Goal: Task Accomplishment & Management: Complete application form

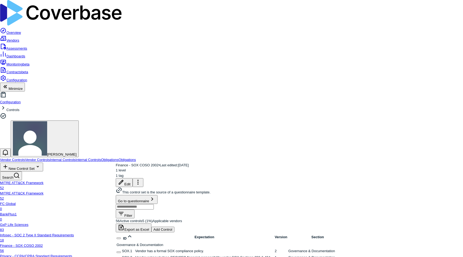
scroll to position [34, 0]
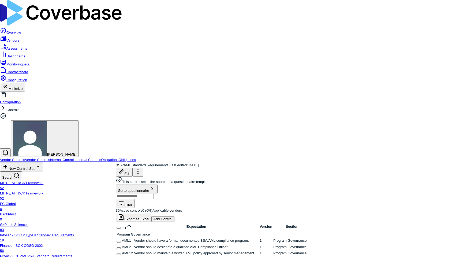
scroll to position [777, 0]
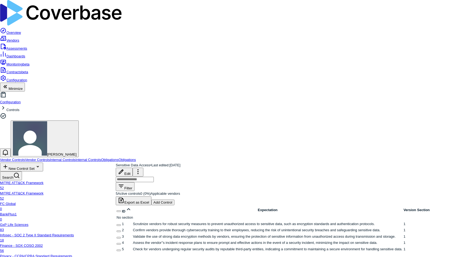
click at [121, 224] on button "Select 1 control" at bounding box center [119, 225] width 4 height 2
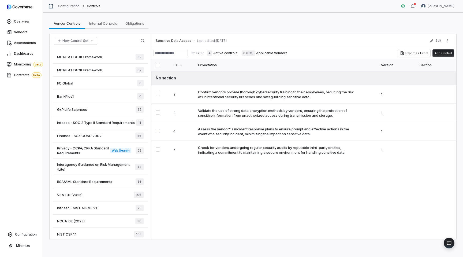
click at [452, 41] on div "Sensitive Data Access • Last edited: Mar 26, 2024 Edit" at bounding box center [303, 40] width 305 height 13
click at [450, 40] on icon "More actions" at bounding box center [448, 41] width 4 height 4
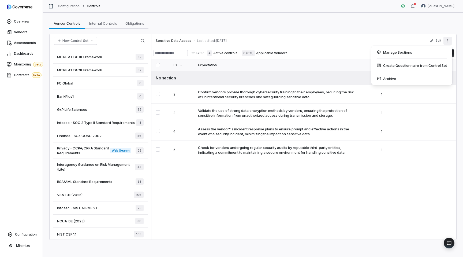
click at [346, 48] on div "Filter 4 Active controls 0 (0%) Applicable vendors Export as Excel Add Control" at bounding box center [303, 53] width 305 height 12
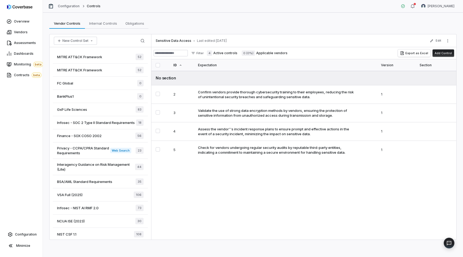
click at [219, 54] on label "4 Active controls" at bounding box center [222, 52] width 31 height 5
click at [209, 51] on html "Overview Vendors Assessments Dashboards Monitoring beta Contracts beta Configur…" at bounding box center [231, 128] width 463 height 257
click at [209, 60] on div "Show Archived Controls" at bounding box center [220, 64] width 50 height 9
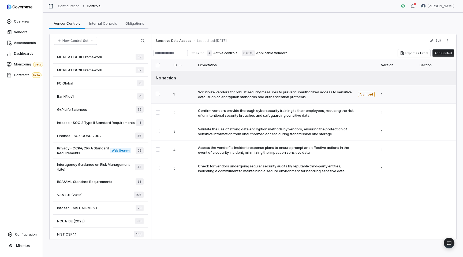
click at [158, 94] on button "Select 1 control" at bounding box center [158, 94] width 4 height 4
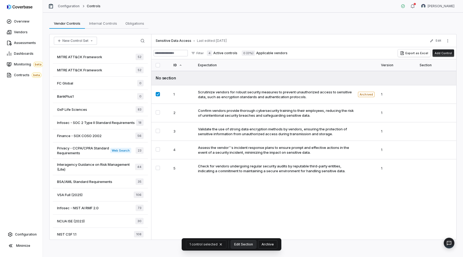
click at [265, 243] on button "Archive" at bounding box center [267, 244] width 19 height 8
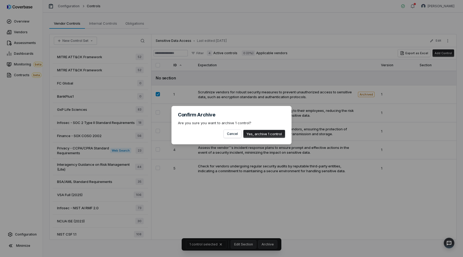
click at [262, 136] on button "Yes, archive 1 control" at bounding box center [264, 134] width 42 height 8
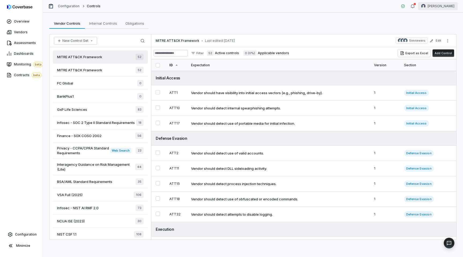
click at [445, 6] on html "Overview Vendors Assessments Dashboards Monitoring beta Contracts beta Configur…" at bounding box center [231, 128] width 463 height 257
click at [430, 46] on div "Log out" at bounding box center [435, 49] width 41 height 9
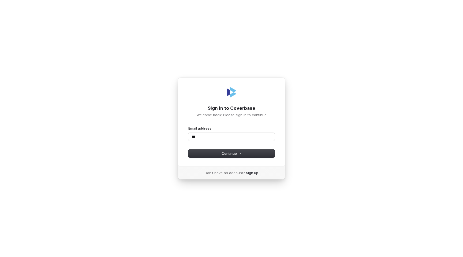
type input "****"
click at [0, 257] on com-1password-button at bounding box center [0, 257] width 0 height 0
type input "**********"
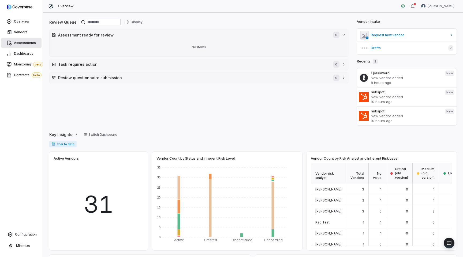
click at [16, 44] on span "Assessments" at bounding box center [25, 43] width 22 height 4
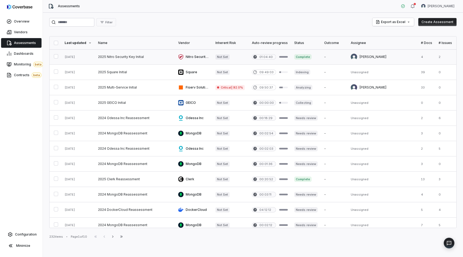
click at [133, 54] on link at bounding box center [135, 56] width 80 height 15
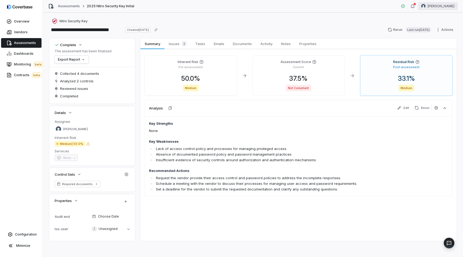
click at [443, 5] on html "**********" at bounding box center [231, 128] width 463 height 257
click at [427, 48] on div "Log out" at bounding box center [435, 49] width 41 height 9
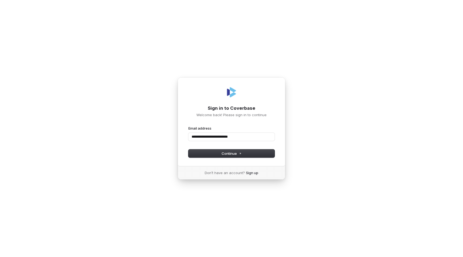
type input "**********"
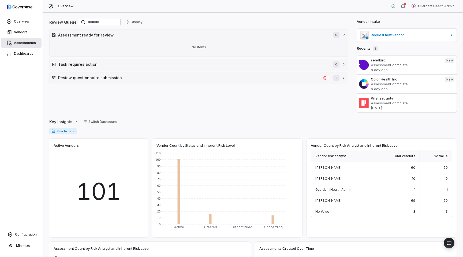
click at [19, 40] on link "Assessments" at bounding box center [21, 43] width 40 height 10
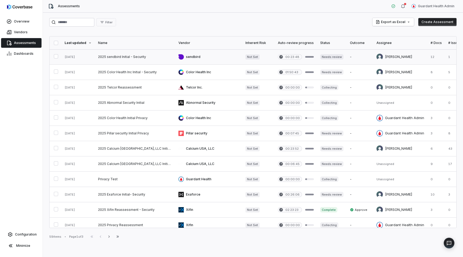
click at [124, 57] on link at bounding box center [135, 56] width 80 height 15
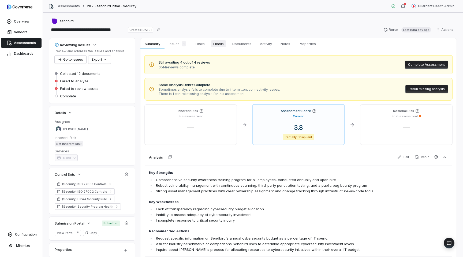
click at [216, 46] on span "Emails" at bounding box center [218, 43] width 15 height 7
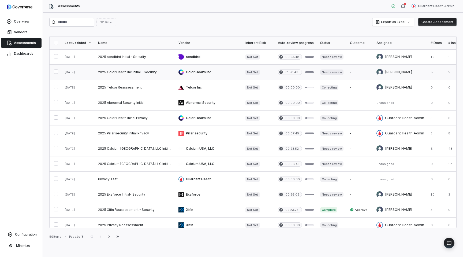
click at [162, 69] on link at bounding box center [135, 72] width 80 height 15
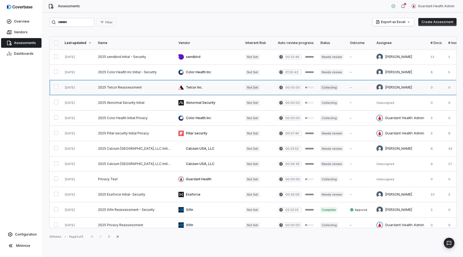
click at [212, 92] on link at bounding box center [208, 87] width 67 height 15
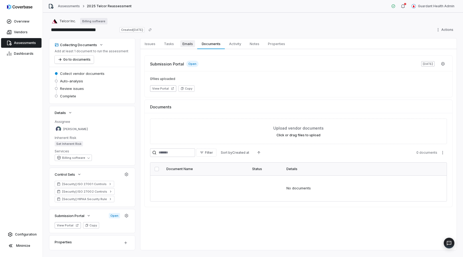
click at [187, 46] on span "Emails" at bounding box center [187, 43] width 15 height 7
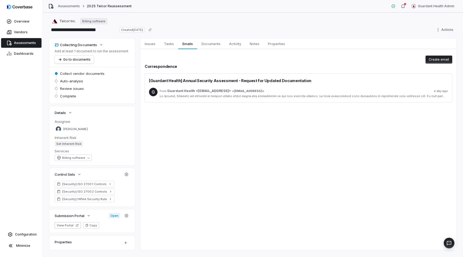
click at [203, 96] on div at bounding box center [304, 96] width 288 height 4
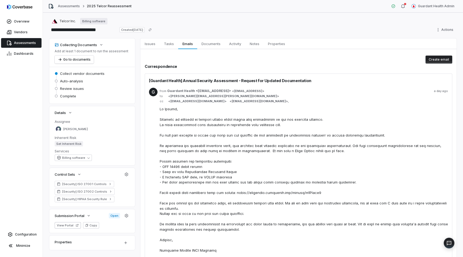
click at [30, 41] on span "Assessments" at bounding box center [25, 43] width 22 height 4
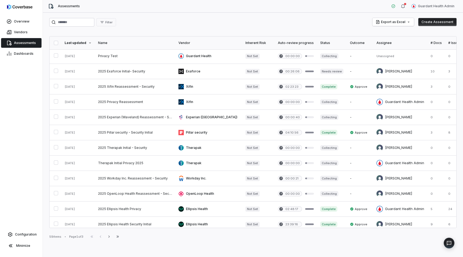
scroll to position [124, 0]
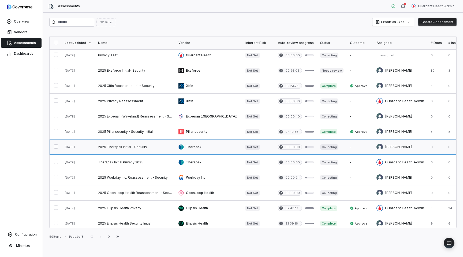
click at [202, 147] on link at bounding box center [208, 146] width 67 height 15
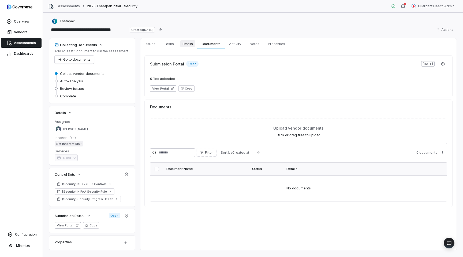
click at [188, 45] on span "Emails" at bounding box center [187, 43] width 15 height 7
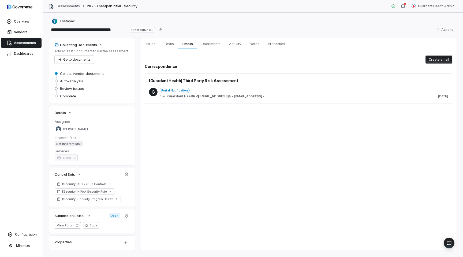
click at [192, 97] on span "Guardant Health <mailer@coverbase.ai>" at bounding box center [199, 96] width 64 height 4
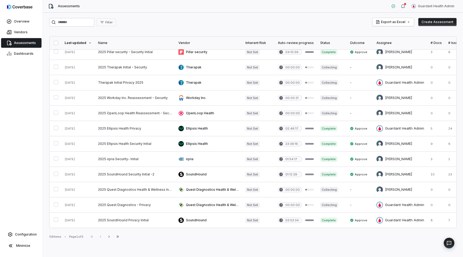
scroll to position [203, 1]
click at [213, 83] on link at bounding box center [208, 82] width 67 height 15
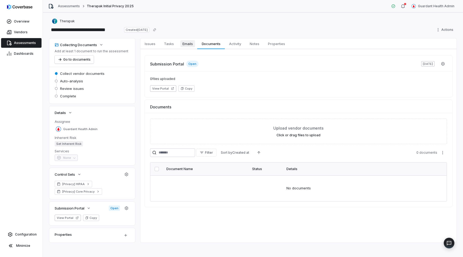
click at [188, 43] on span "Emails" at bounding box center [187, 43] width 15 height 7
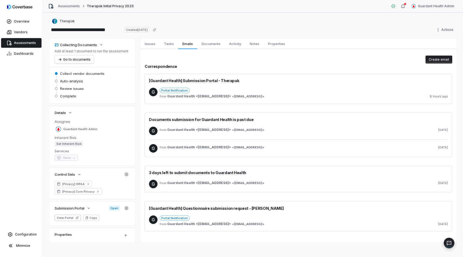
click at [247, 78] on div "[Guardant Health] Submission Portal - Therapak" at bounding box center [298, 81] width 299 height 6
click at [248, 84] on div "G Portal Notification from Guardant Health <mailer@coverbase.ai> < mailer@cover…" at bounding box center [298, 93] width 299 height 20
click at [231, 95] on span "Guardant Health <mailer@coverbase.ai>" at bounding box center [199, 96] width 64 height 4
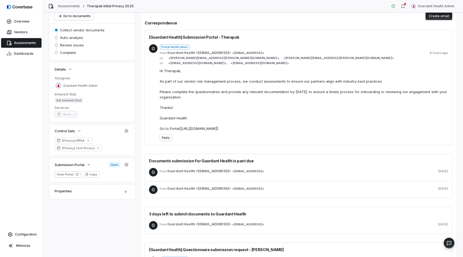
scroll to position [44, 0]
click at [232, 165] on div "G from Guardant Health <mailer@coverbase.ai> < mailer@coverbase.ai > 8 days ago" at bounding box center [298, 171] width 299 height 17
click at [225, 168] on div "from Guardant Health <mailer@coverbase.ai> < mailer@coverbase.ai > 8 days ago" at bounding box center [304, 171] width 288 height 9
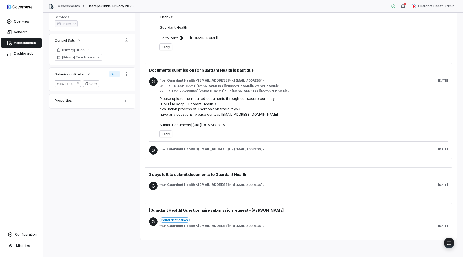
scroll to position [125, 0]
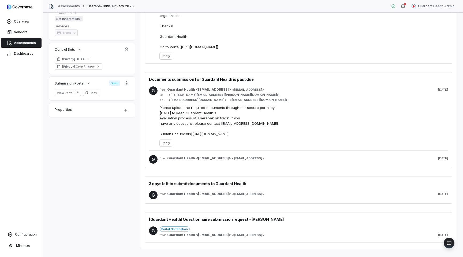
click at [206, 160] on span "Guardant Health <mailer@coverbase.ai>" at bounding box center [199, 158] width 64 height 4
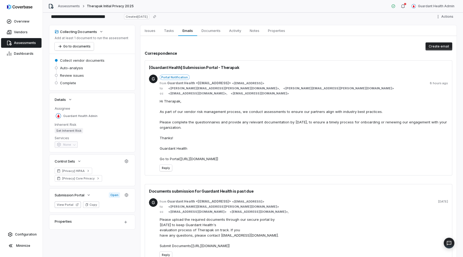
scroll to position [15, 0]
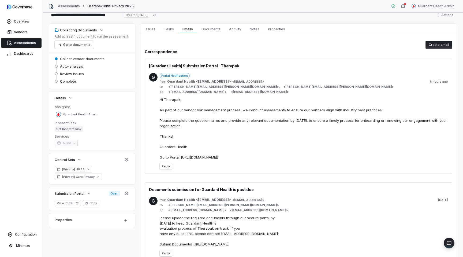
click at [91, 204] on button "Copy" at bounding box center [91, 203] width 16 height 6
click at [59, 203] on button "View Portal" at bounding box center [68, 203] width 26 height 6
click at [76, 204] on icon "button" at bounding box center [77, 202] width 3 height 3
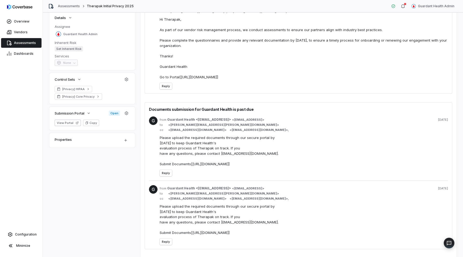
scroll to position [185, 0]
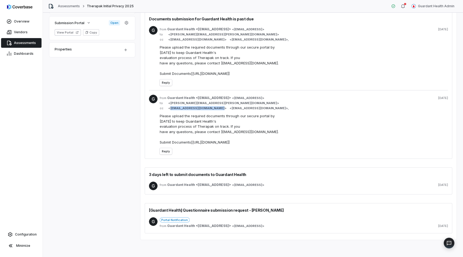
drag, startPoint x: 214, startPoint y: 107, endPoint x: 171, endPoint y: 107, distance: 43.2
click at [171, 107] on span "< privacy@guardanthealth.com >" at bounding box center [196, 108] width 59 height 4
copy span "privacy@guardanthealth.com"
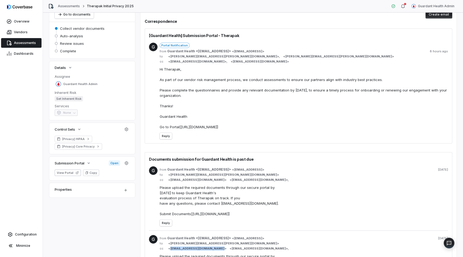
scroll to position [47, 0]
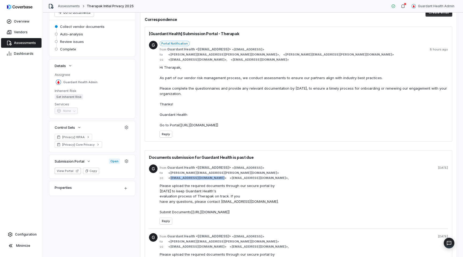
drag, startPoint x: 171, startPoint y: 177, endPoint x: 214, endPoint y: 179, distance: 42.6
click at [214, 179] on span "< privacy@guardanthealth.com >" at bounding box center [196, 178] width 59 height 4
copy span "privacy@guardanthealth.com"
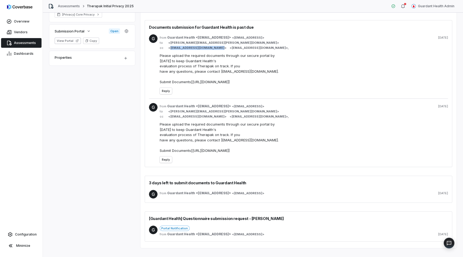
scroll to position [185, 0]
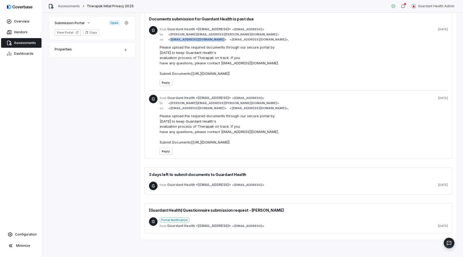
click at [211, 217] on div "Portal Notification" at bounding box center [304, 219] width 288 height 5
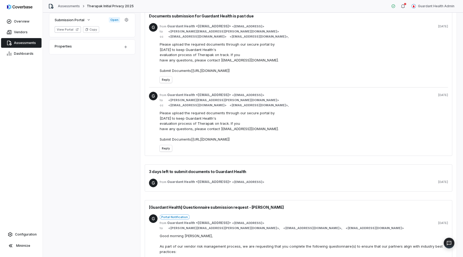
scroll to position [0, 0]
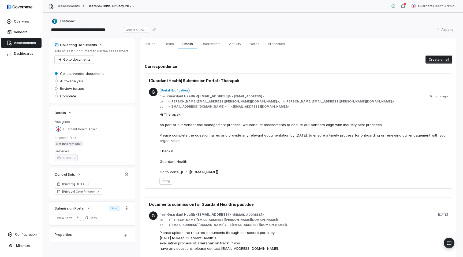
click at [209, 79] on span "[Guardant Health] Submission Portal - Therapak" at bounding box center [194, 81] width 90 height 6
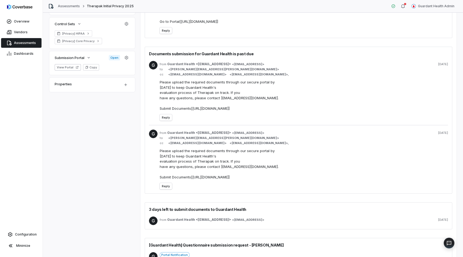
scroll to position [286, 0]
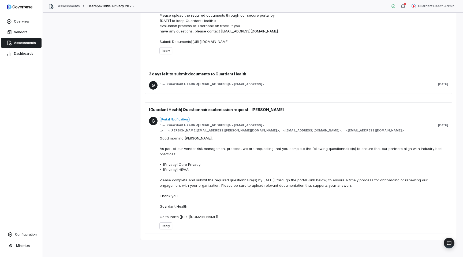
drag, startPoint x: 182, startPoint y: 110, endPoint x: 269, endPoint y: 112, distance: 87.7
click at [269, 112] on div "[Guardant Health] Questionnaire submission request - Therapak" at bounding box center [298, 110] width 299 height 6
drag, startPoint x: 265, startPoint y: 108, endPoint x: 183, endPoint y: 110, distance: 82.6
click at [183, 110] on div "[Guardant Health] Questionnaire submission request - Therapak" at bounding box center [298, 110] width 299 height 6
copy span "Questionnaire submission request - Therapak"
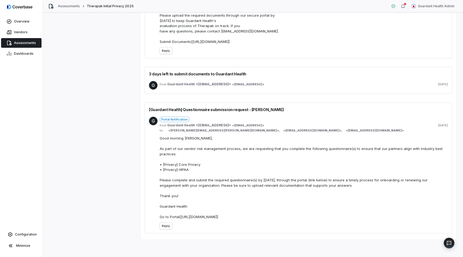
click at [155, 136] on div "G" at bounding box center [153, 173] width 9 height 112
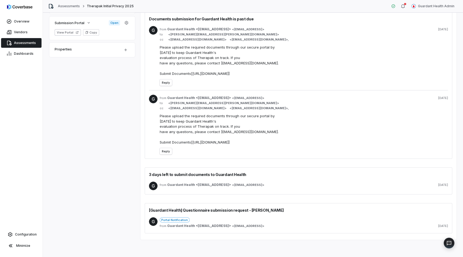
click at [206, 214] on div "G Portal Notification from Guardant Health <mailer@coverbase.ai> < mailer@cover…" at bounding box center [298, 223] width 299 height 20
click at [201, 211] on span "[Guardant Health] Questionnaire submission request - Therapak" at bounding box center [216, 210] width 135 height 6
click at [185, 226] on span "Guardant Health <mailer@coverbase.ai>" at bounding box center [199, 226] width 64 height 4
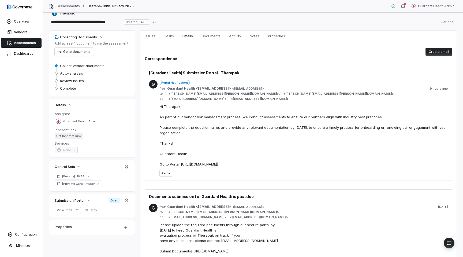
scroll to position [0, 0]
